Goal: Find contact information: Find contact information

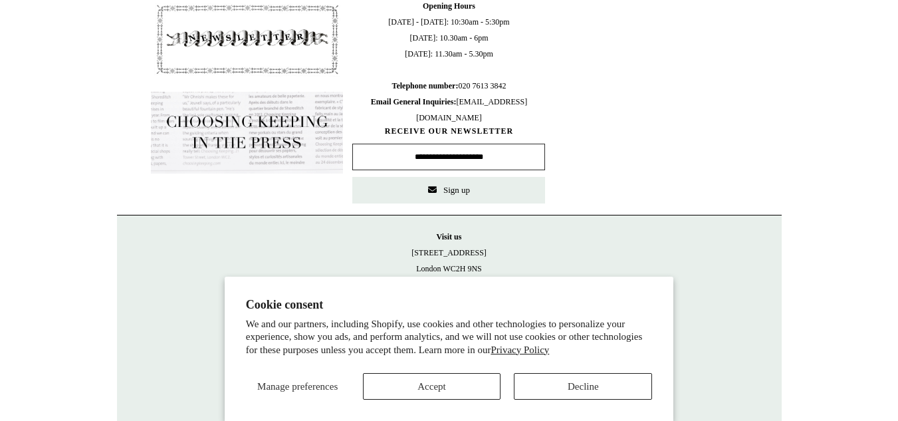
scroll to position [699, 0]
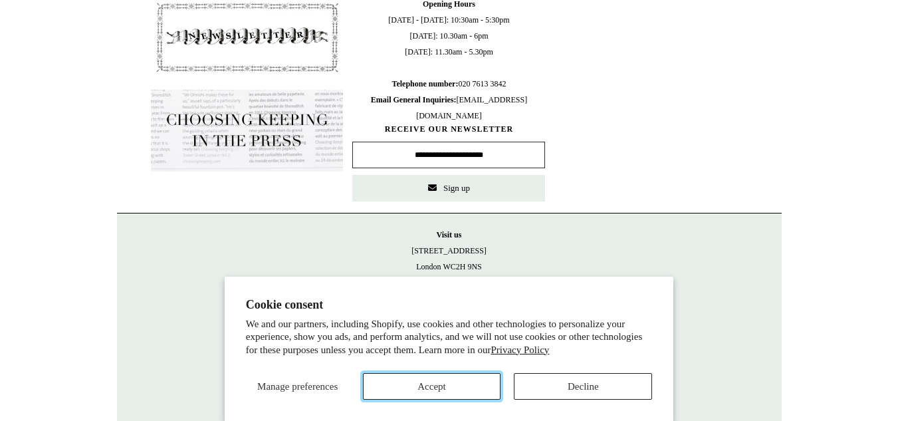
click at [477, 390] on button "Accept" at bounding box center [432, 386] width 138 height 27
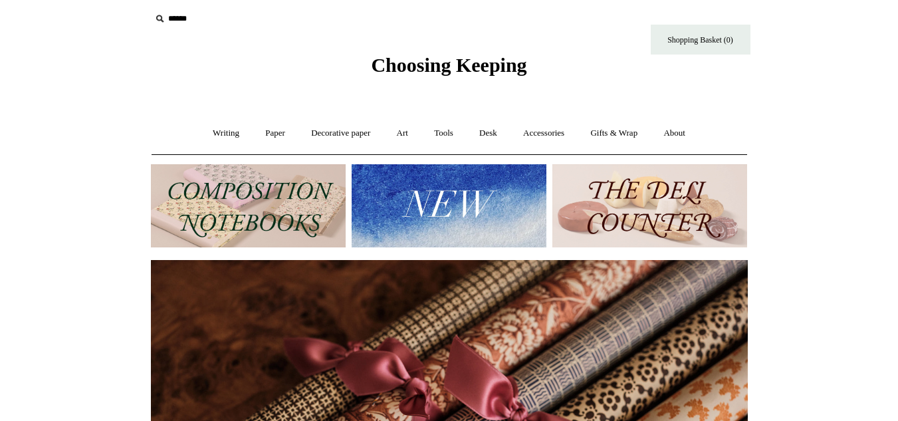
scroll to position [266, 0]
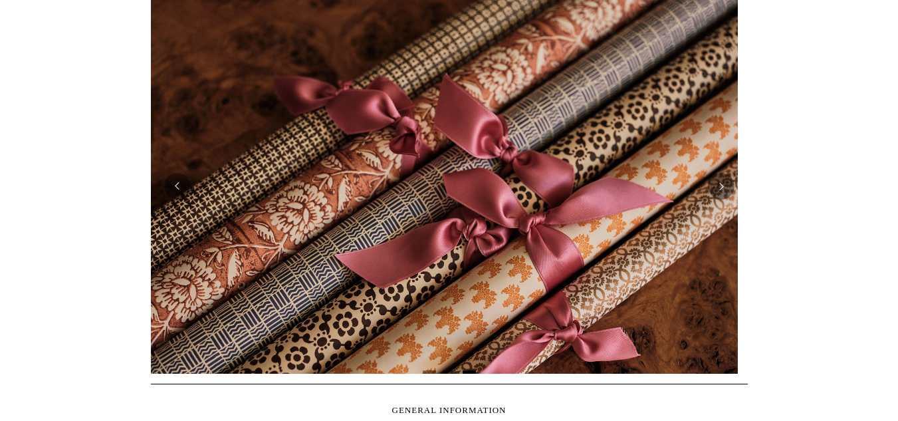
drag, startPoint x: 614, startPoint y: 240, endPoint x: 407, endPoint y: 253, distance: 207.3
click at [407, 253] on link at bounding box center [439, 186] width 597 height 375
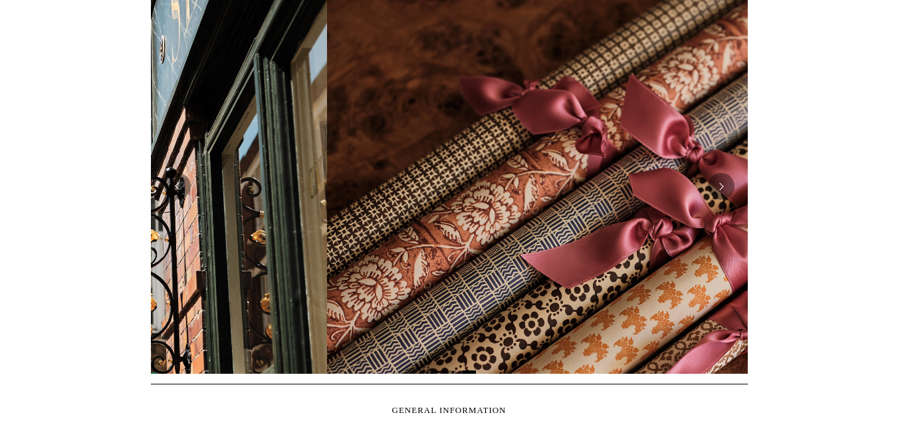
drag, startPoint x: 547, startPoint y: 244, endPoint x: 761, endPoint y: 249, distance: 214.9
click at [756, 249] on div at bounding box center [449, 186] width 617 height 395
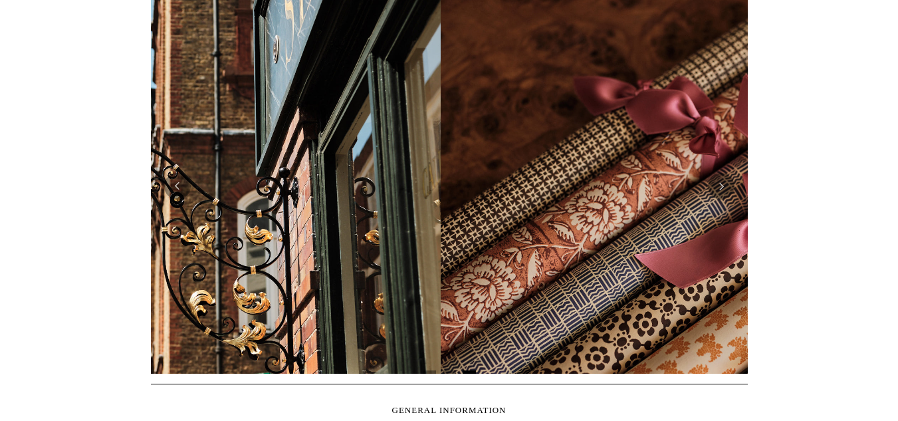
drag, startPoint x: 463, startPoint y: 245, endPoint x: 879, endPoint y: 287, distance: 417.8
click at [879, 287] on html "Cookie consent We and our partners, including Shopify, use cookies and other te…" at bounding box center [449, 294] width 898 height 1120
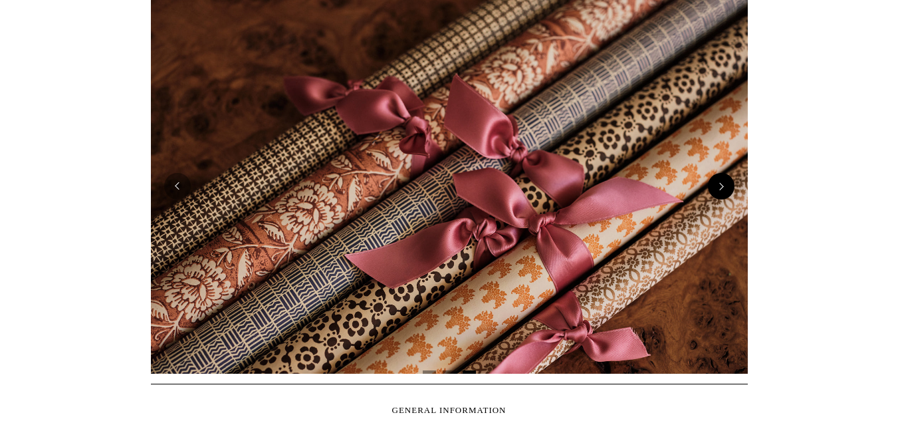
click at [727, 185] on button "Next" at bounding box center [721, 186] width 27 height 27
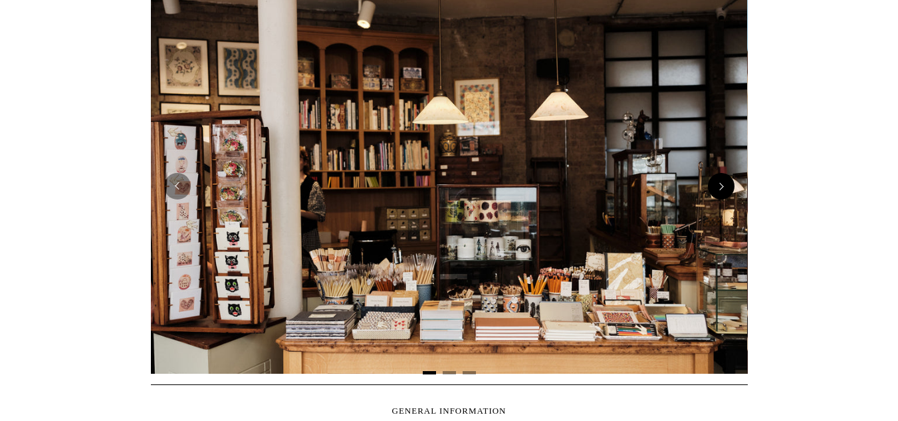
scroll to position [0, 0]
click at [720, 188] on button "Next" at bounding box center [721, 186] width 27 height 27
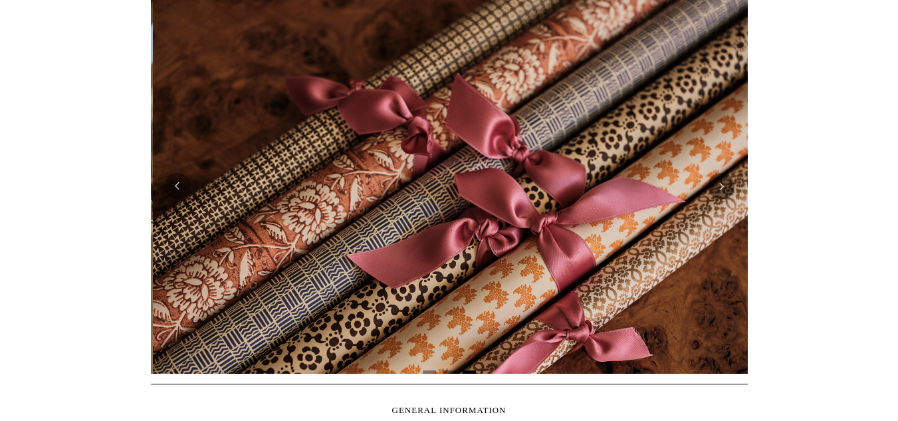
scroll to position [0, 1194]
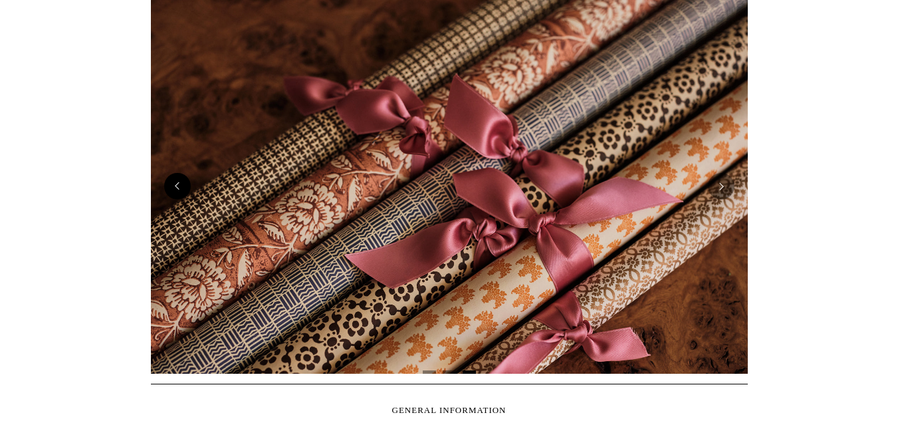
drag, startPoint x: 536, startPoint y: 197, endPoint x: 176, endPoint y: 188, distance: 359.9
click at [176, 188] on button "Previous" at bounding box center [177, 186] width 27 height 27
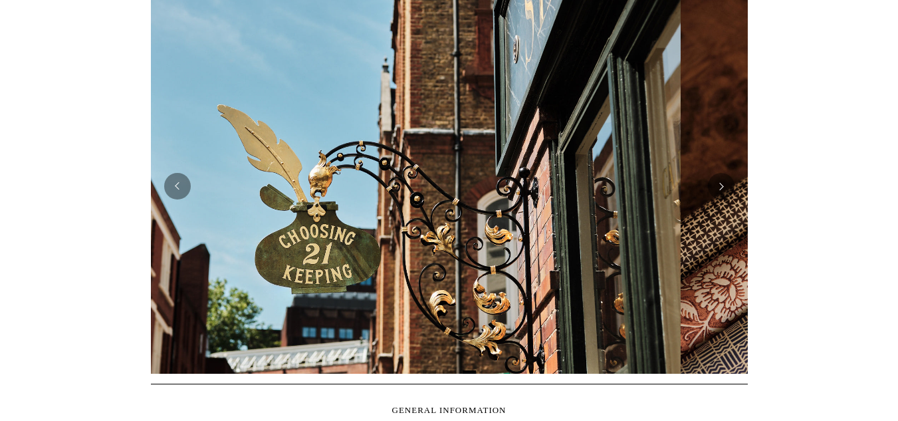
scroll to position [0, 597]
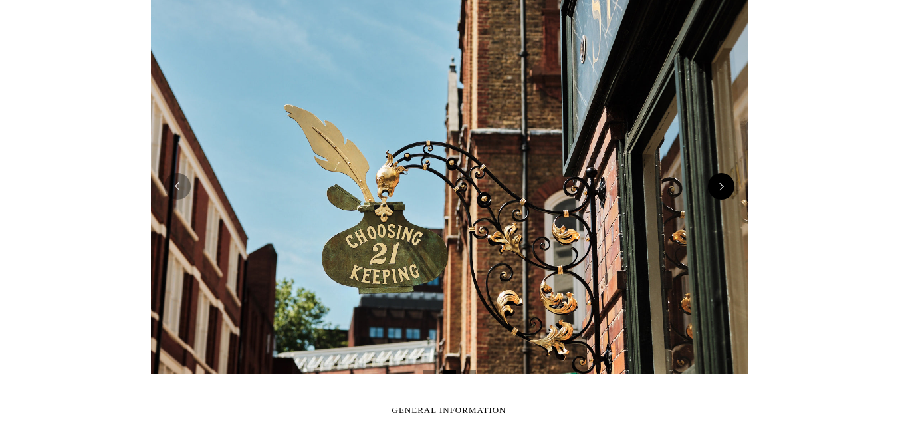
click at [728, 187] on button "Next" at bounding box center [721, 186] width 27 height 27
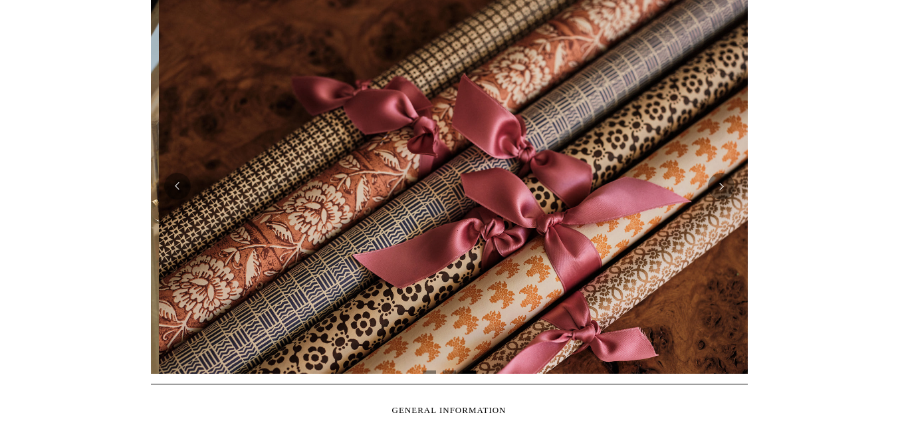
scroll to position [0, 1194]
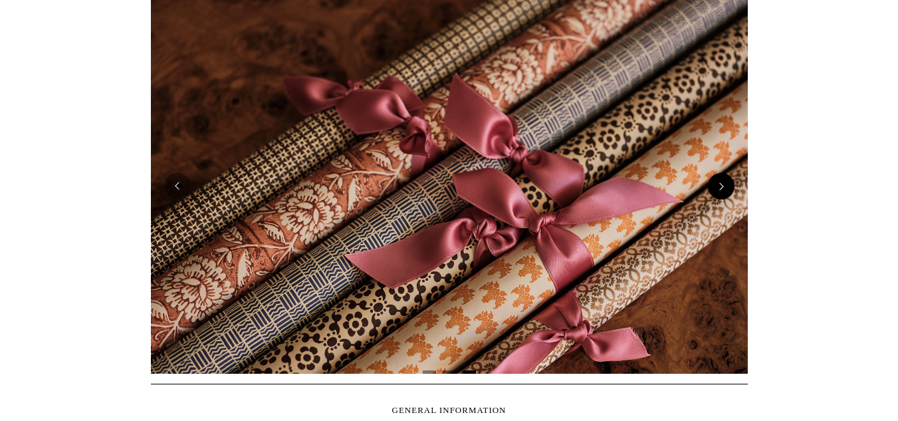
click at [720, 179] on button "Next" at bounding box center [721, 186] width 27 height 27
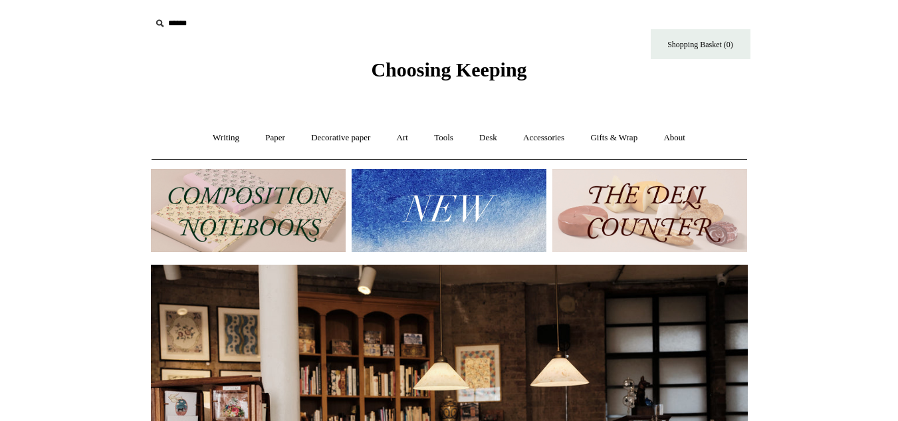
scroll to position [0, 0]
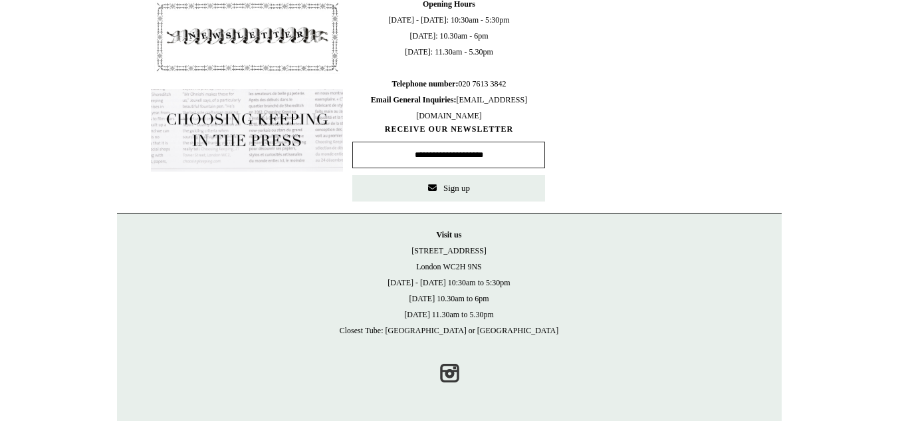
drag, startPoint x: 417, startPoint y: 249, endPoint x: 491, endPoint y: 269, distance: 76.9
click at [491, 269] on p "Visit [GEOGRAPHIC_DATA][STREET_ADDRESS] [DATE] - [DATE] 10:30am to 5:30pm [DATE…" at bounding box center [449, 283] width 638 height 112
copy p "[STREET_ADDRESS]"
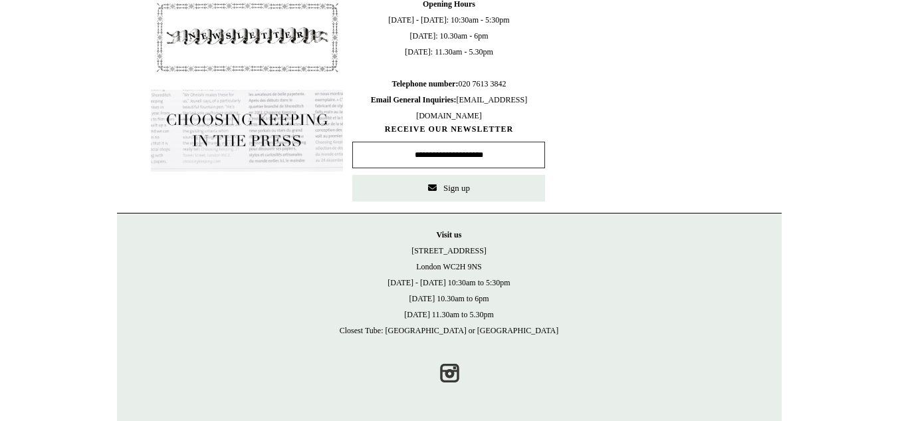
click at [517, 235] on p "Visit [GEOGRAPHIC_DATA][STREET_ADDRESS] [DATE] - [DATE] 10:30am to 5:30pm [DATE…" at bounding box center [449, 283] width 638 height 112
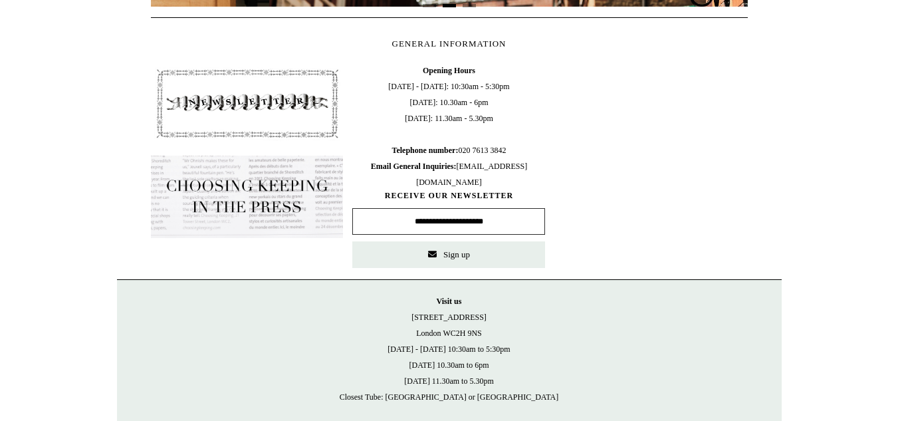
scroll to position [0, 597]
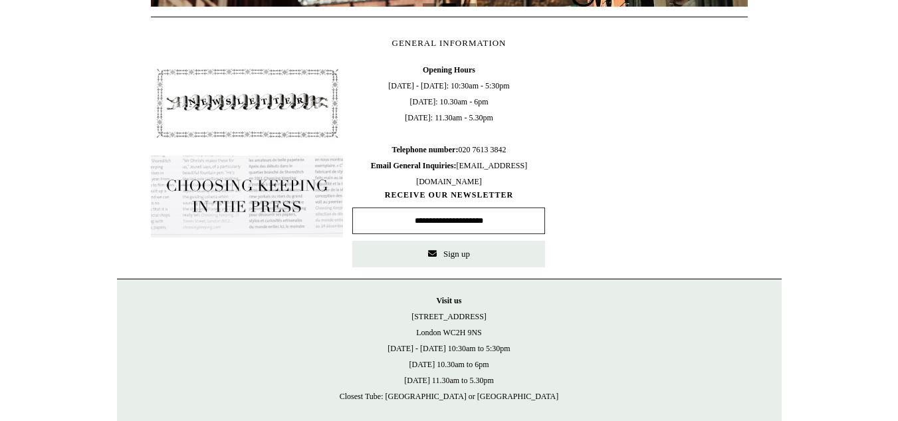
drag, startPoint x: 525, startPoint y: 150, endPoint x: 466, endPoint y: 150, distance: 59.2
click at [466, 150] on span "Opening Hours [DATE] - [DATE]: 10:30am - 5:30pm [DATE]: 10.30am - 6pm [DATE]: 1…" at bounding box center [448, 126] width 193 height 128
copy span "020 7613 3842"
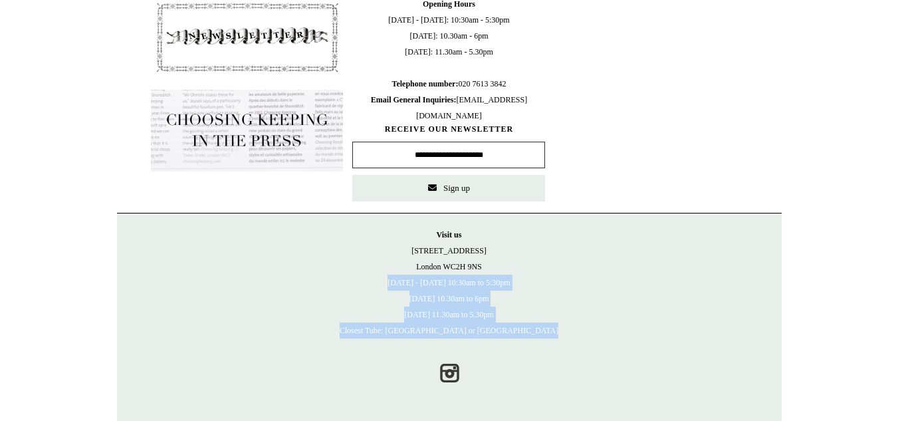
drag, startPoint x: 387, startPoint y: 285, endPoint x: 567, endPoint y: 328, distance: 184.5
click at [567, 328] on p "Visit [GEOGRAPHIC_DATA][STREET_ADDRESS] [DATE] - [DATE] 10:30am to 5:30pm [DATE…" at bounding box center [449, 283] width 638 height 112
copy p "[DATE] - [DATE] 10:30am to 5:30pm [DATE] 10.30am to 6pm [DATE] 11.30am to 5.30p…"
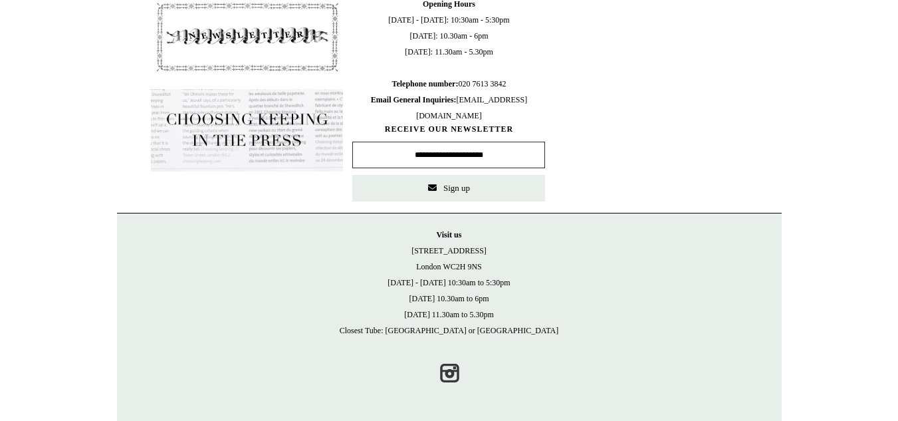
click at [595, 265] on p "Visit [GEOGRAPHIC_DATA][STREET_ADDRESS] [DATE] - [DATE] 10:30am to 5:30pm [DATE…" at bounding box center [449, 283] width 638 height 112
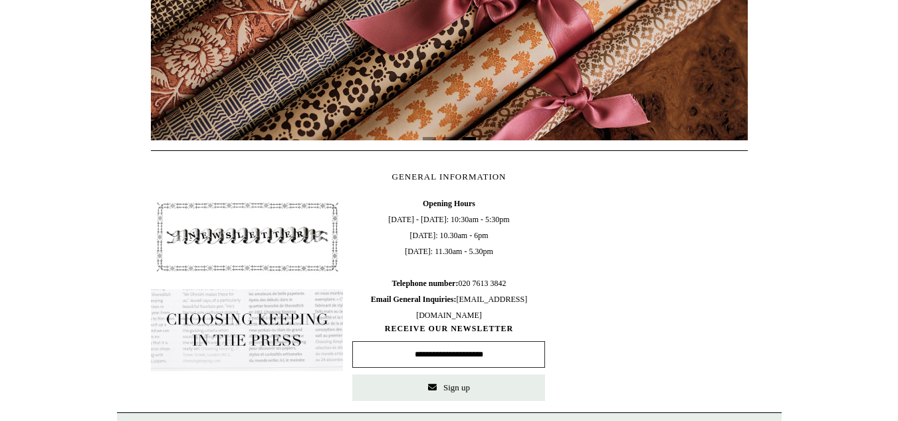
scroll to position [0, 844]
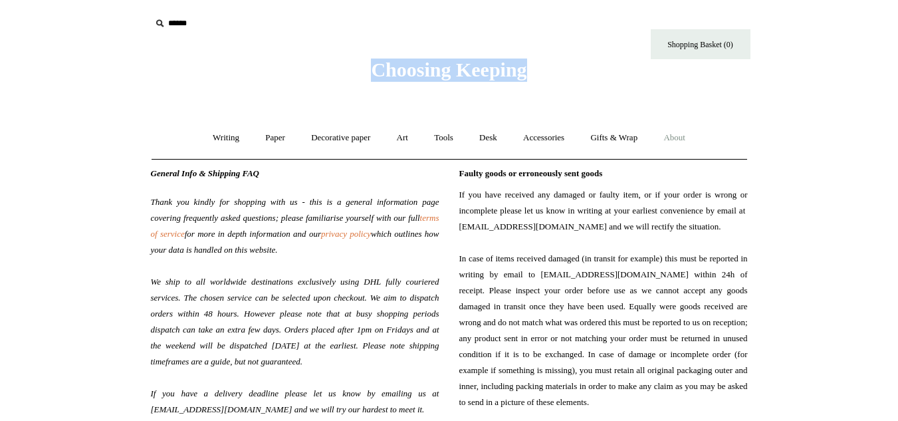
drag, startPoint x: 329, startPoint y: 75, endPoint x: 557, endPoint y: 76, distance: 227.4
click at [557, 76] on div "Choosing Keeping" at bounding box center [449, 41] width 665 height 82
copy span "Choosing Keeping"
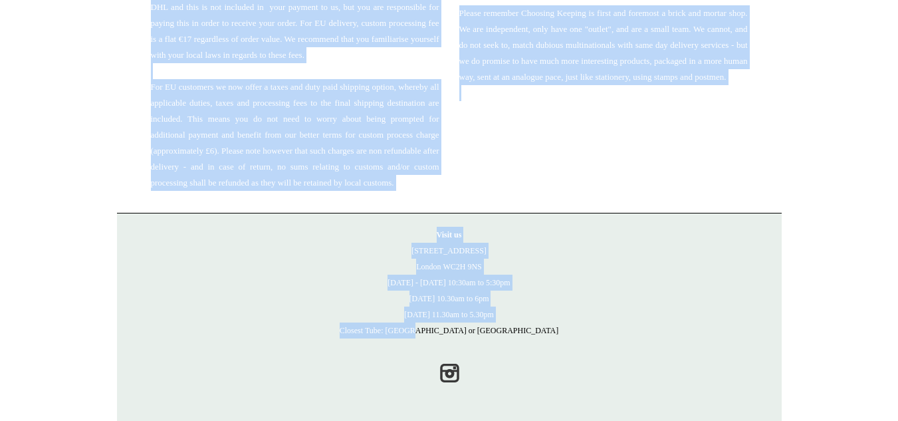
scroll to position [1644, 0]
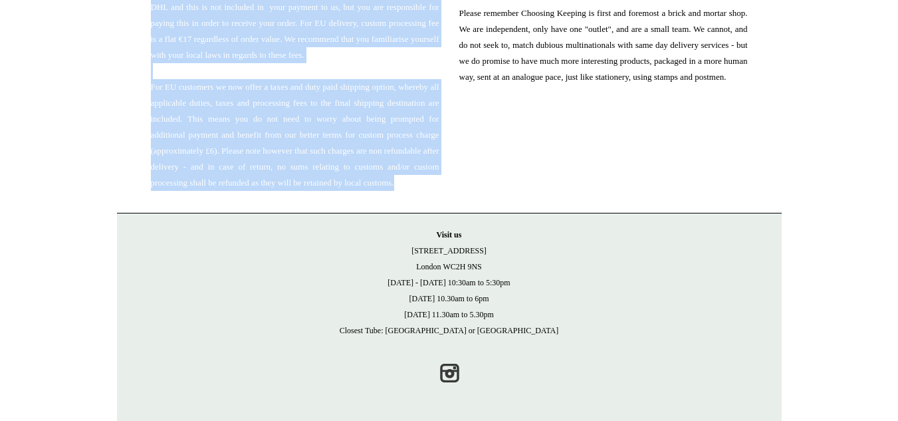
drag, startPoint x: 136, startPoint y: 172, endPoint x: 381, endPoint y: 234, distance: 253.2
copy div "General Info & Shipping FAQ Thank you kindly for shopping with us - this is a g…"
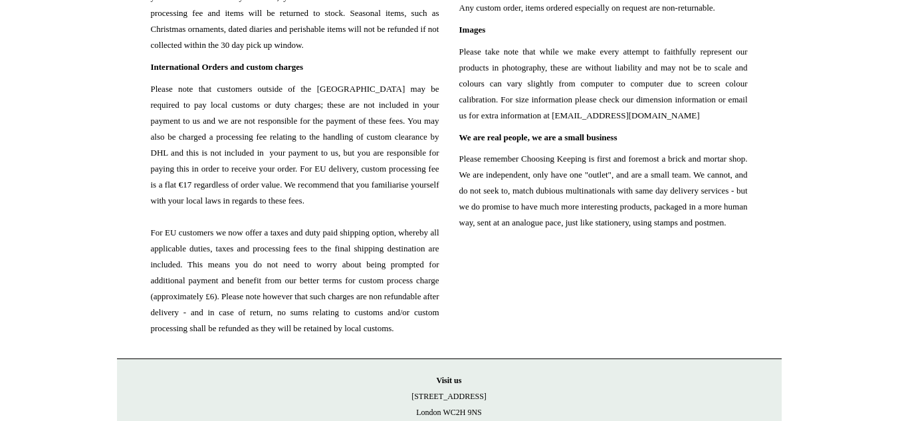
click at [594, 124] on span "Please take note that while we make every attempt to faithfully represent our p…" at bounding box center [604, 84] width 289 height 80
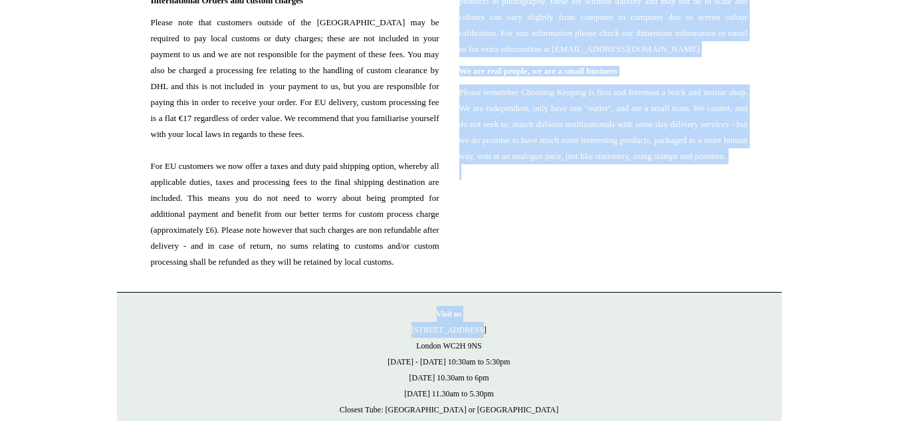
scroll to position [1525, 0]
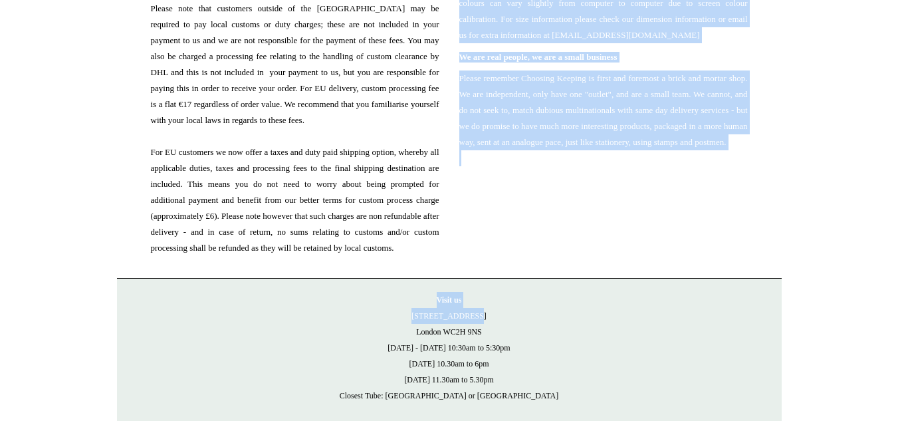
drag, startPoint x: 462, startPoint y: 172, endPoint x: 699, endPoint y: 204, distance: 239.6
copy div "Faulty goods or erroneously sent goods If you have received any damaged or faul…"
